Goal: Task Accomplishment & Management: Manage account settings

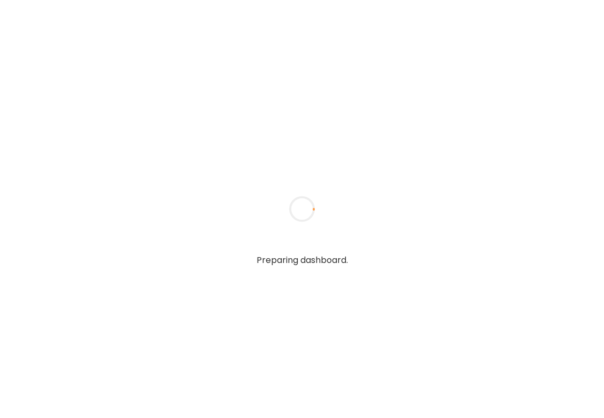
type input "**********"
type textarea "**********"
type input "**********"
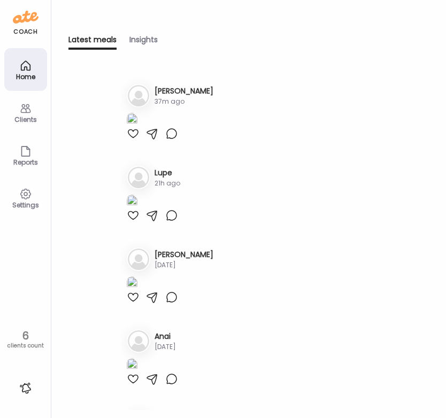
click at [156, 91] on h3 "[PERSON_NAME]" at bounding box center [184, 91] width 59 height 11
click at [172, 88] on h3 "[PERSON_NAME]" at bounding box center [184, 91] width 59 height 11
click at [163, 90] on h3 "[PERSON_NAME]" at bounding box center [184, 91] width 59 height 11
click at [31, 118] on div "Clients" at bounding box center [25, 119] width 38 height 7
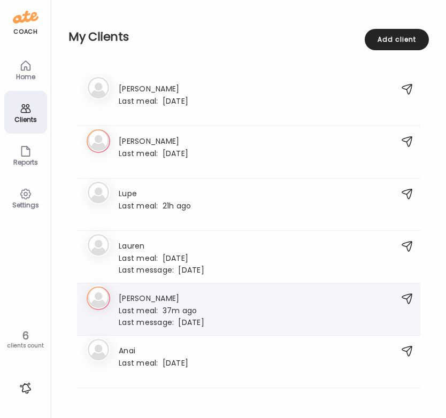
click at [149, 306] on span "Last meal:" at bounding box center [141, 310] width 44 height 11
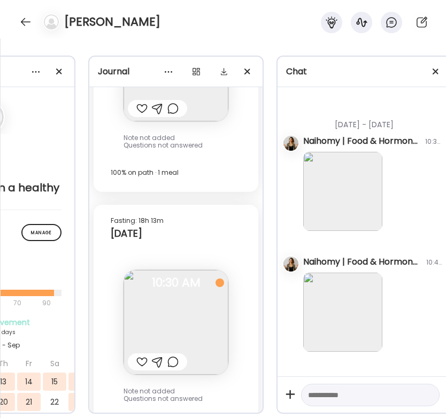
scroll to position [0, 118]
click at [435, 69] on div at bounding box center [435, 71] width 21 height 21
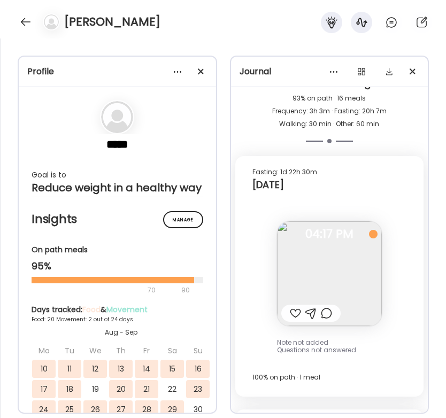
scroll to position [14940, 0]
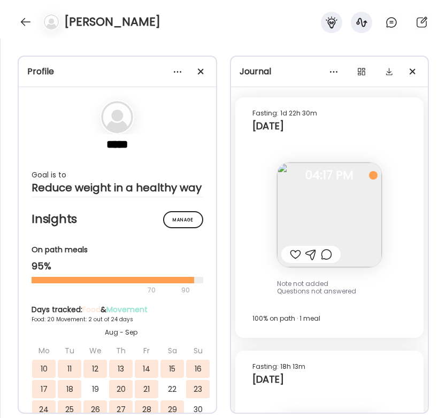
click at [340, 177] on img at bounding box center [329, 215] width 105 height 105
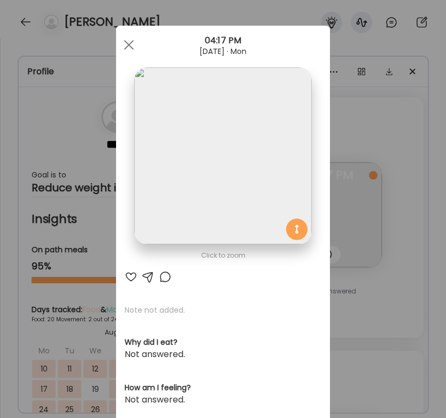
click at [397, 241] on div "Ate Coach Dashboard Wahoo! It’s official Take a moment to set up your Coach Pro…" at bounding box center [223, 209] width 446 height 418
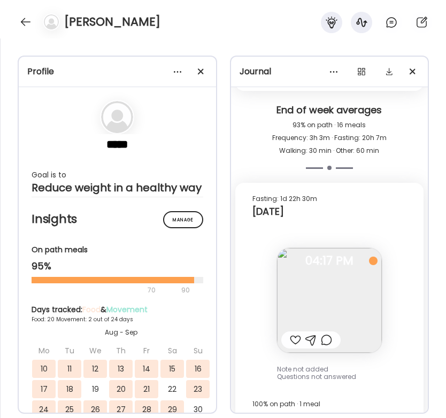
scroll to position [14848, 0]
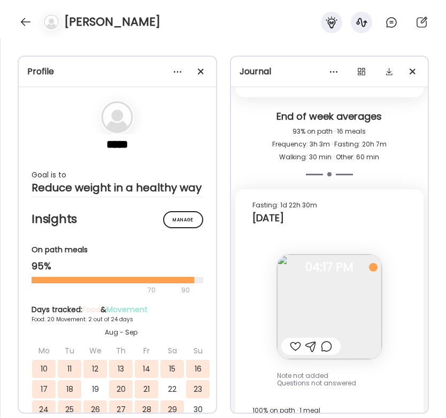
click at [359, 259] on img at bounding box center [329, 307] width 105 height 105
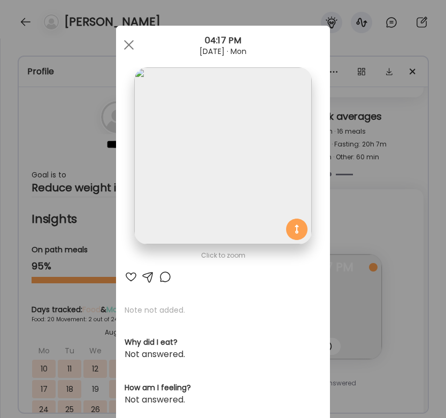
click at [258, 149] on img at bounding box center [222, 155] width 177 height 177
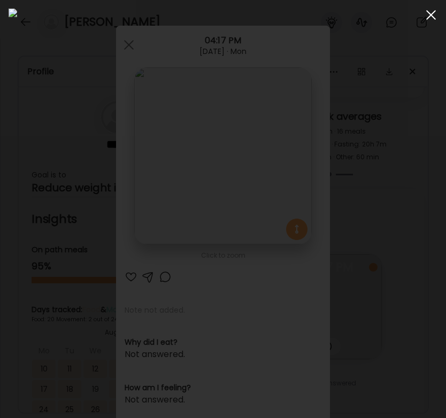
click at [431, 15] on span at bounding box center [431, 15] width 10 height 10
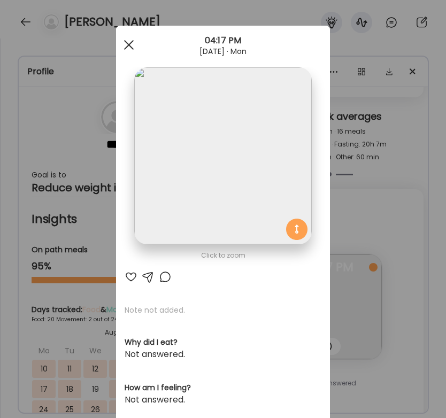
click at [126, 40] on div at bounding box center [128, 44] width 21 height 21
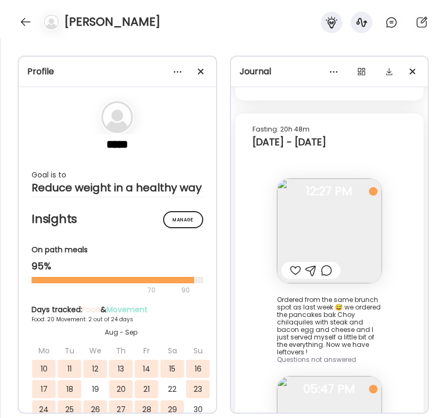
scroll to position [14367, 0]
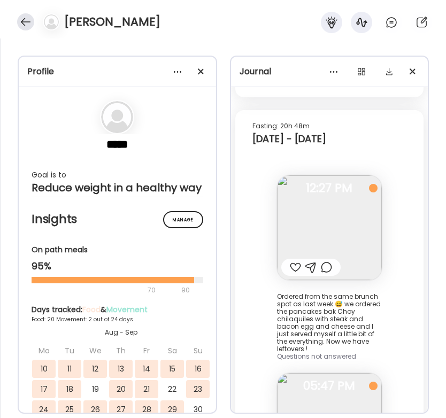
click at [30, 18] on div at bounding box center [25, 21] width 17 height 17
